Goal: Navigation & Orientation: Find specific page/section

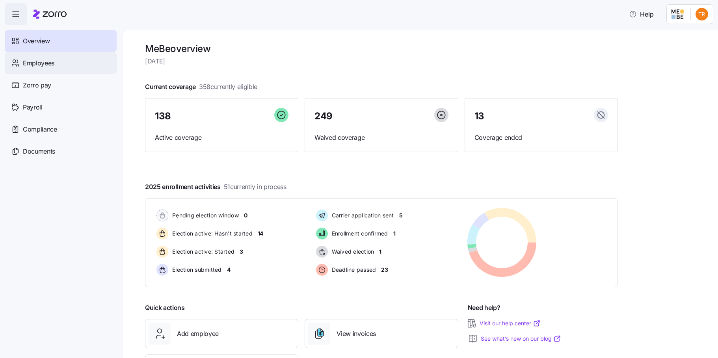
click at [50, 67] on span "Employees" at bounding box center [39, 63] width 32 height 10
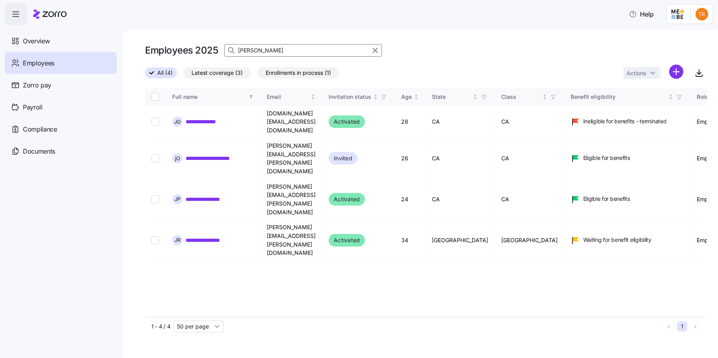
drag, startPoint x: 373, startPoint y: 52, endPoint x: 287, endPoint y: 52, distance: 86.3
click at [373, 52] on icon "button" at bounding box center [375, 50] width 4 height 4
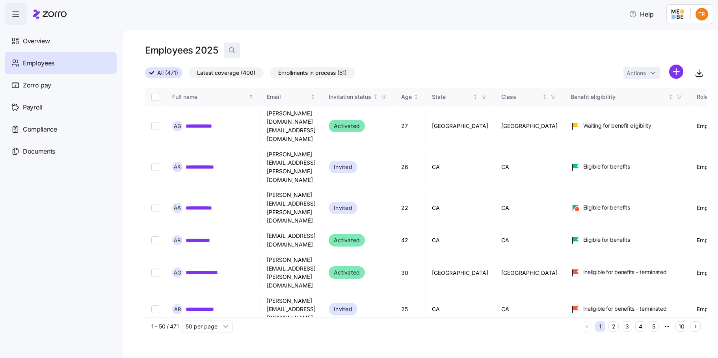
click at [234, 48] on icon "button" at bounding box center [232, 50] width 8 height 8
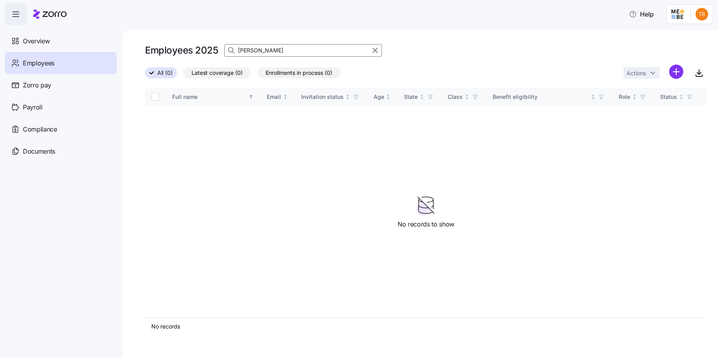
type input "[PERSON_NAME]"
